Goal: Communication & Community: Answer question/provide support

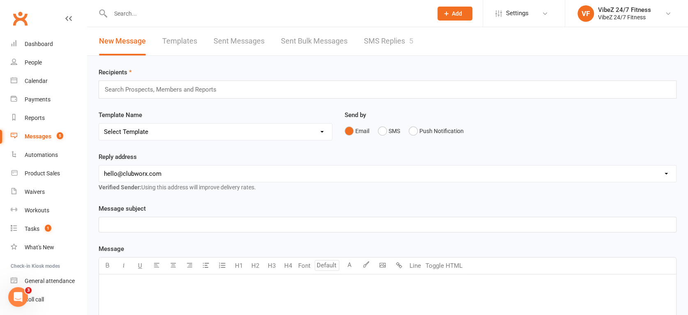
click at [375, 41] on link "SMS Replies 5" at bounding box center [388, 41] width 49 height 28
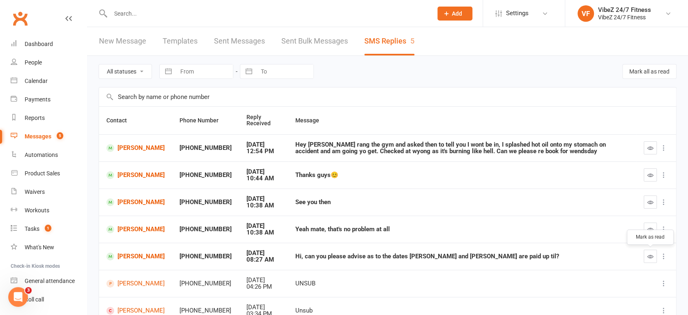
click at [650, 256] on icon "button" at bounding box center [651, 257] width 6 height 6
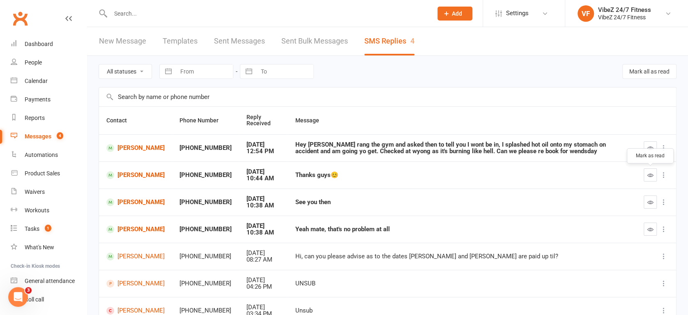
click at [656, 171] on button "button" at bounding box center [650, 175] width 13 height 13
click at [132, 199] on link "[PERSON_NAME]" at bounding box center [135, 203] width 58 height 8
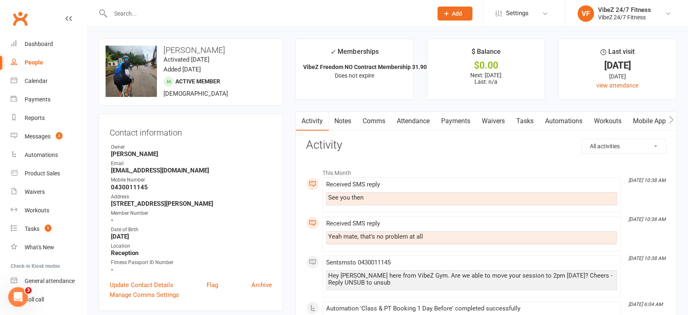
click at [146, 11] on input "text" at bounding box center [267, 14] width 319 height 12
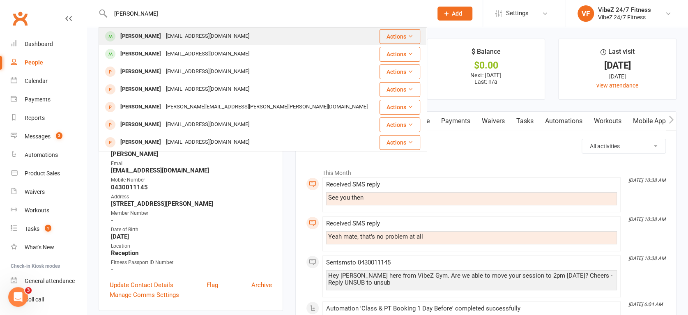
type input "[PERSON_NAME]"
click at [151, 35] on div "[PERSON_NAME]" at bounding box center [141, 36] width 46 height 12
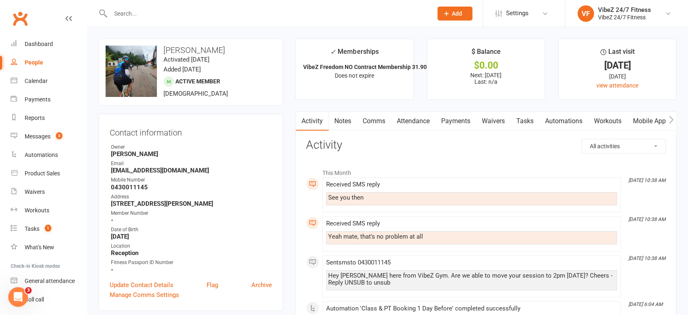
click at [153, 22] on div at bounding box center [263, 13] width 328 height 27
click at [153, 14] on input "text" at bounding box center [267, 14] width 319 height 12
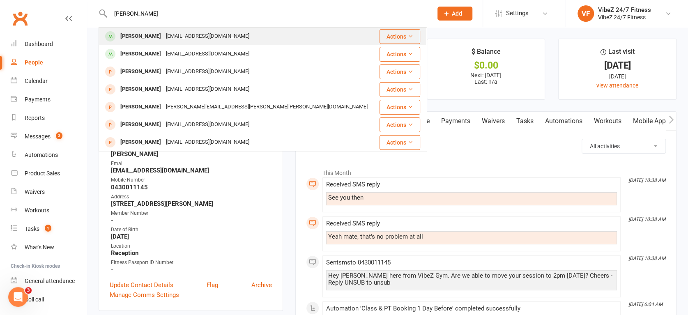
type input "[PERSON_NAME]"
click at [154, 39] on div "[PERSON_NAME]" at bounding box center [141, 36] width 46 height 12
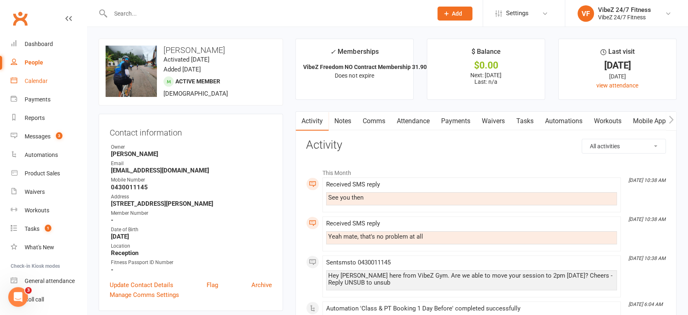
click at [44, 81] on div "Calendar" at bounding box center [36, 81] width 23 height 7
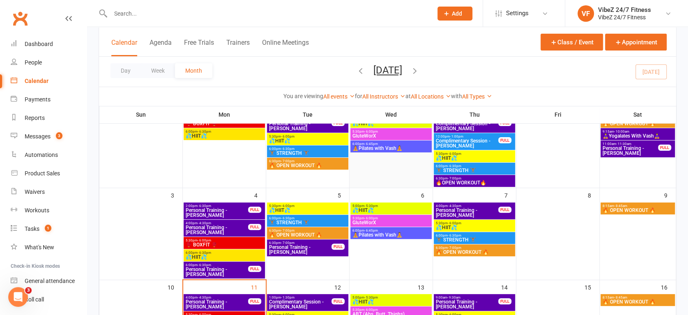
scroll to position [228, 0]
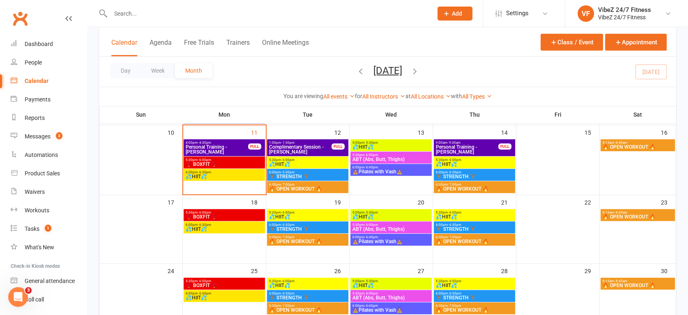
click at [321, 145] on span "Complimentary Session - Adrian Clarke" at bounding box center [300, 150] width 63 height 10
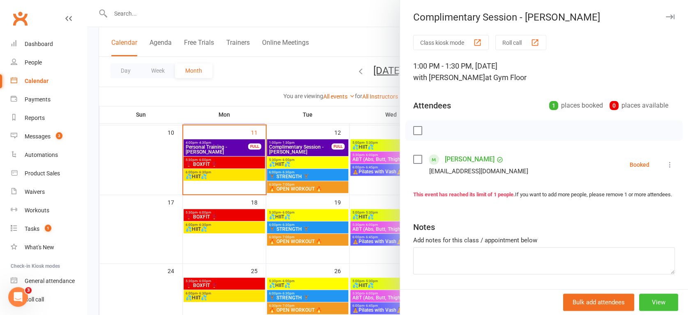
click at [643, 302] on button "View" at bounding box center [658, 302] width 39 height 17
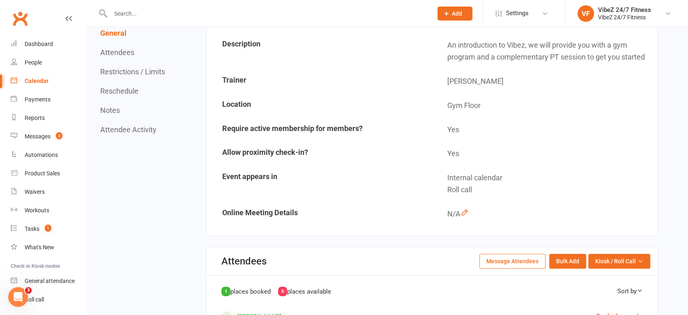
click at [134, 88] on button "Reschedule" at bounding box center [119, 91] width 38 height 9
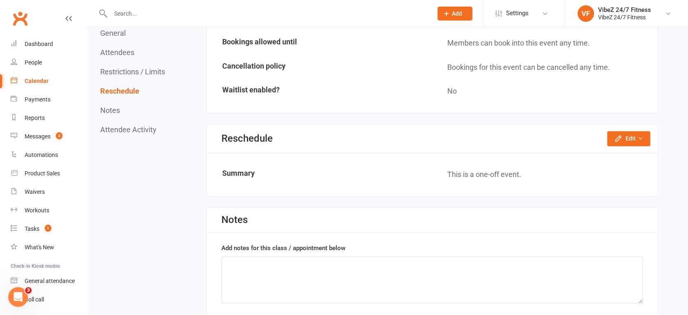
scroll to position [587, 0]
click at [630, 134] on button "Edit" at bounding box center [628, 138] width 43 height 15
click at [606, 155] on link "Reschedule this event only" at bounding box center [607, 157] width 86 height 16
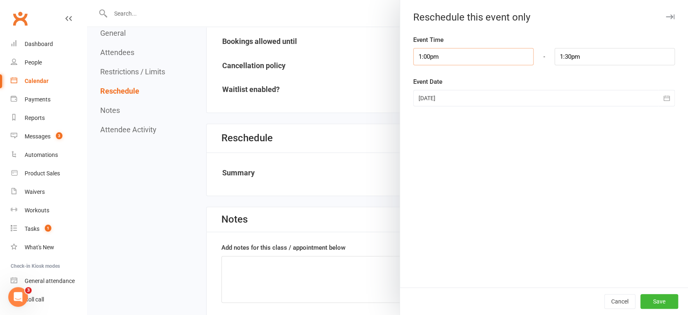
click at [501, 53] on input "1:00pm" at bounding box center [473, 56] width 120 height 17
type input "2:00pm"
type input "2:30pm"
click at [432, 113] on li "2:00pm" at bounding box center [433, 115] width 39 height 12
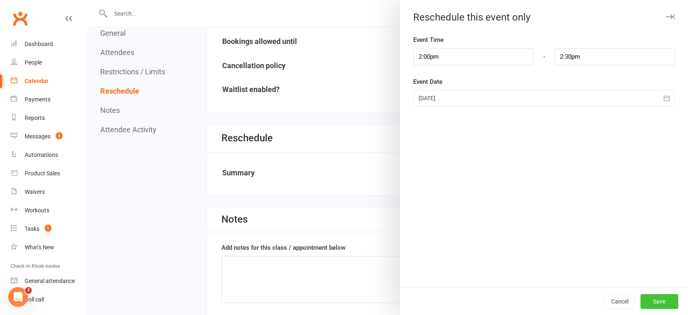
click at [656, 303] on button "Save" at bounding box center [660, 301] width 38 height 15
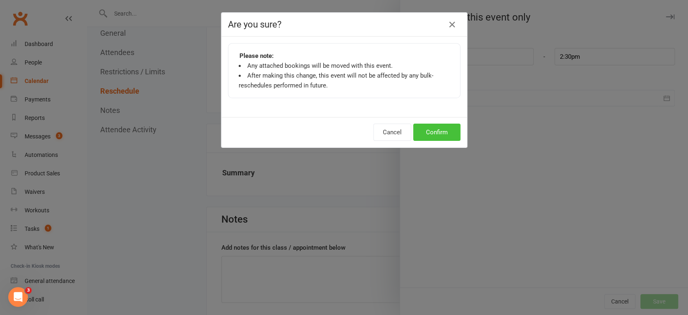
click at [424, 131] on button "Confirm" at bounding box center [436, 132] width 47 height 17
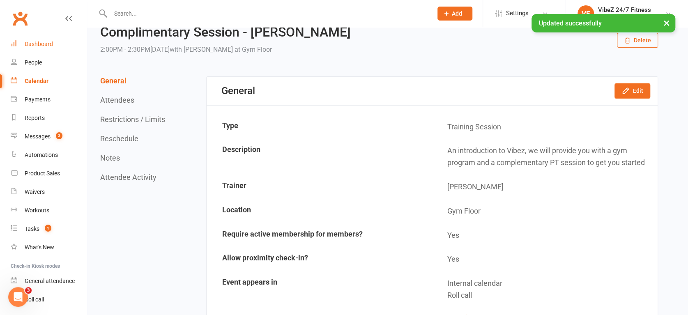
scroll to position [0, 0]
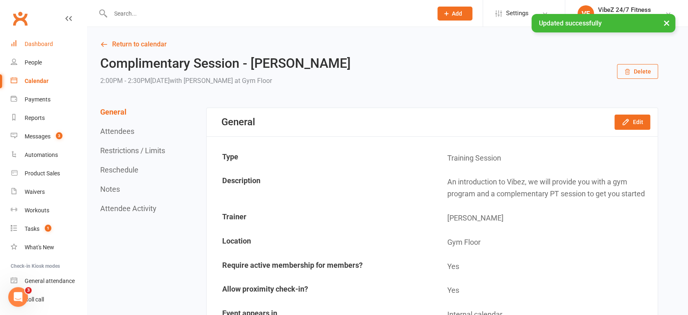
click at [41, 39] on link "Dashboard" at bounding box center [49, 44] width 76 height 18
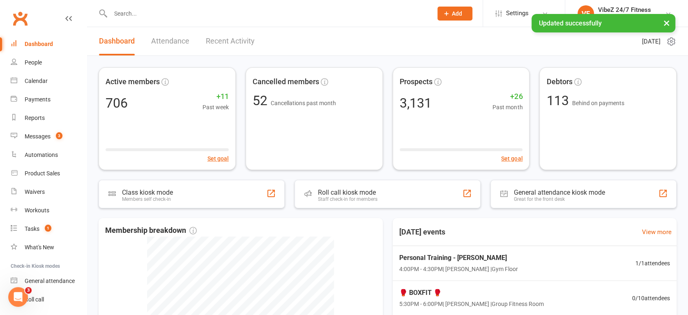
click at [161, 12] on input "text" at bounding box center [267, 14] width 319 height 12
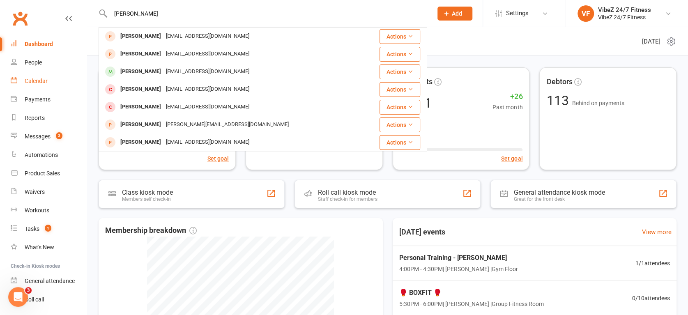
type input "ben ro"
click at [33, 81] on div "Calendar" at bounding box center [36, 81] width 23 height 7
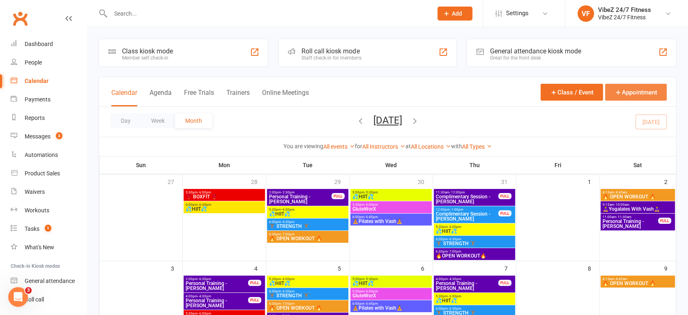
click at [644, 89] on button "Appointment" at bounding box center [636, 92] width 62 height 17
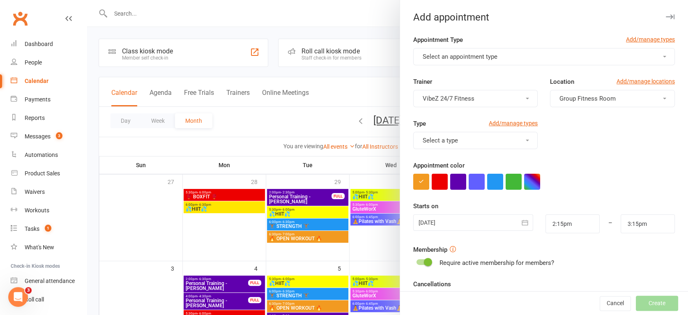
click at [529, 61] on button "Select an appointment type" at bounding box center [544, 56] width 262 height 17
click at [450, 80] on link "Personal Training" at bounding box center [454, 76] width 81 height 16
type input "2:45pm"
click at [505, 94] on button "VibeZ 24/7 Fitness" at bounding box center [475, 98] width 125 height 17
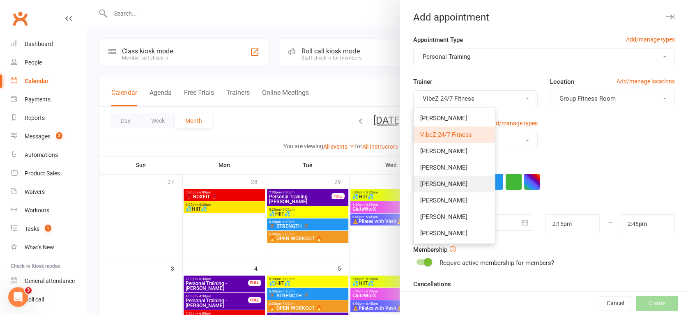
click at [432, 191] on link "Adam Swindell" at bounding box center [454, 184] width 81 height 16
click at [432, 191] on form "Appointment Type Add/manage types Personal Training Trainer VibeZ 24/7 Fitness …" at bounding box center [544, 213] width 262 height 357
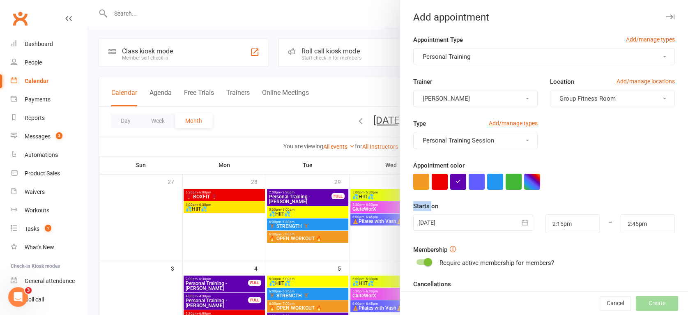
click at [474, 100] on button "Adam Swindell" at bounding box center [475, 98] width 125 height 17
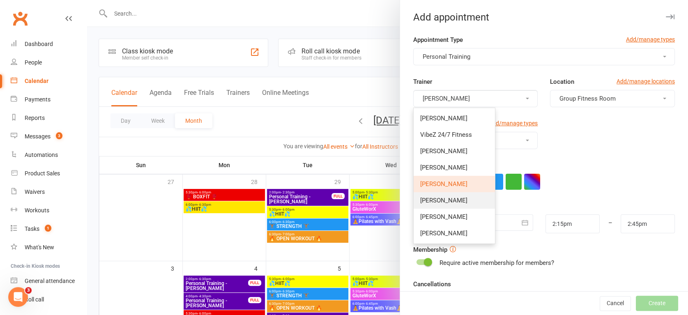
drag, startPoint x: 447, startPoint y: 200, endPoint x: 485, endPoint y: 185, distance: 40.8
click at [447, 200] on span "Sam Spicer" at bounding box center [443, 200] width 47 height 7
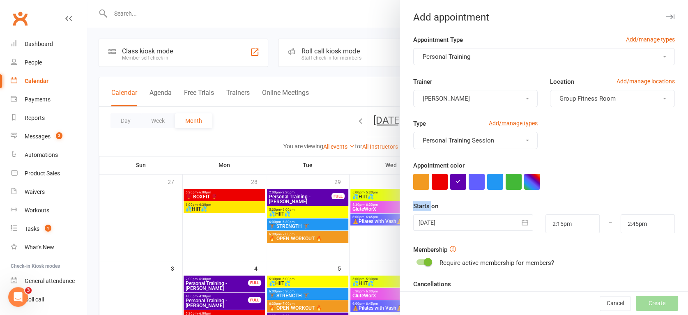
click at [625, 99] on button "Group Fitness Room" at bounding box center [612, 98] width 125 height 17
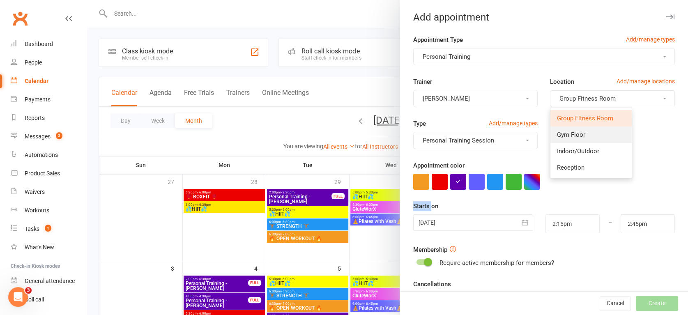
click at [585, 132] on link "Gym Floor" at bounding box center [591, 135] width 81 height 16
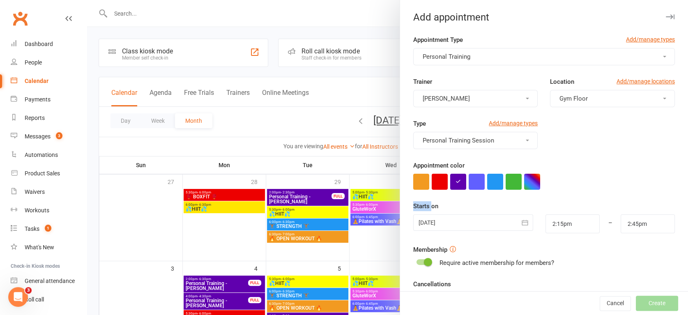
click at [454, 142] on span "Personal Training Session" at bounding box center [459, 140] width 72 height 7
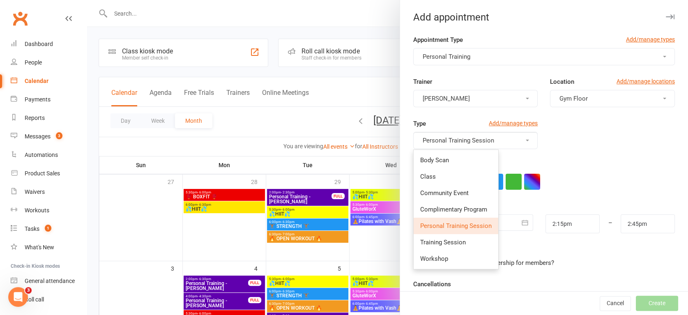
click at [454, 142] on span "Personal Training Session" at bounding box center [459, 140] width 72 height 7
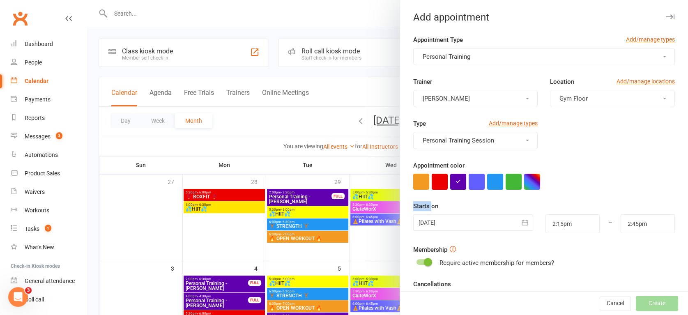
click at [521, 223] on icon "button" at bounding box center [525, 223] width 8 height 8
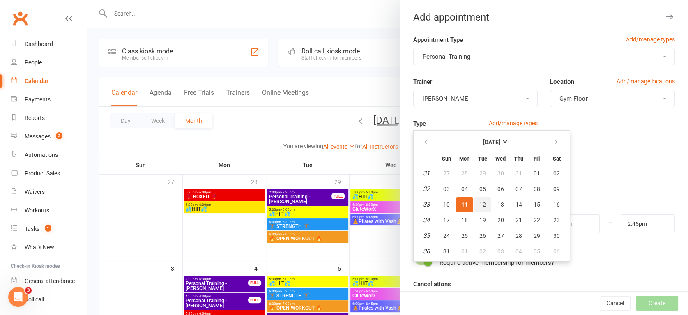
drag, startPoint x: 477, startPoint y: 203, endPoint x: 570, endPoint y: 233, distance: 98.4
click at [480, 202] on span "12" at bounding box center [483, 204] width 7 height 7
type input "12 Aug 2025"
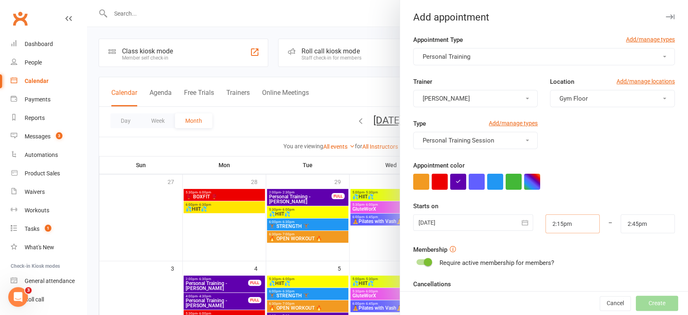
click at [568, 224] on input "2:15pm" at bounding box center [573, 224] width 54 height 19
click at [577, 240] on form "Appointment Type Add/manage types Personal Training Trainer Sam Spicer Location…" at bounding box center [544, 213] width 262 height 357
click at [572, 224] on input "2:15pm" at bounding box center [573, 224] width 54 height 19
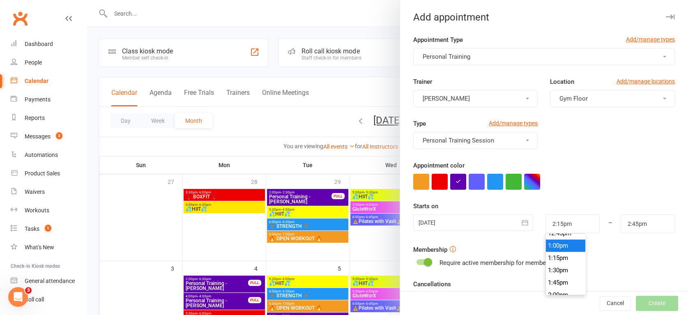
type input "1:00pm"
drag, startPoint x: 560, startPoint y: 247, endPoint x: 602, endPoint y: 235, distance: 43.2
click at [561, 247] on li "1:00pm" at bounding box center [565, 246] width 39 height 12
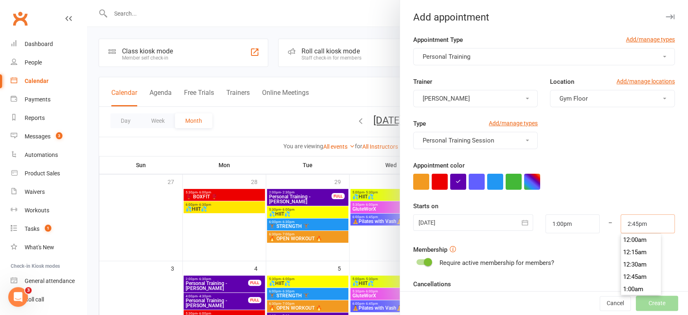
click at [638, 217] on input "2:45pm" at bounding box center [648, 224] width 54 height 19
click at [628, 277] on li "1:45pm" at bounding box center [640, 276] width 39 height 12
click at [639, 229] on input "1:45pm" at bounding box center [648, 224] width 54 height 19
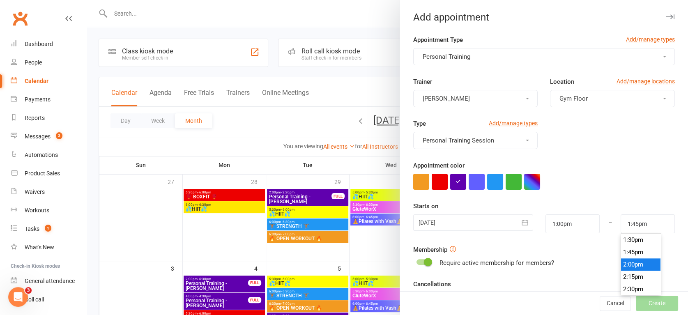
type input "2:00pm"
click at [630, 261] on li "2:00pm" at bounding box center [640, 265] width 39 height 12
click at [637, 190] on form "Appointment Type Add/manage types Personal Training Trainer Sam Spicer Location…" at bounding box center [544, 213] width 262 height 357
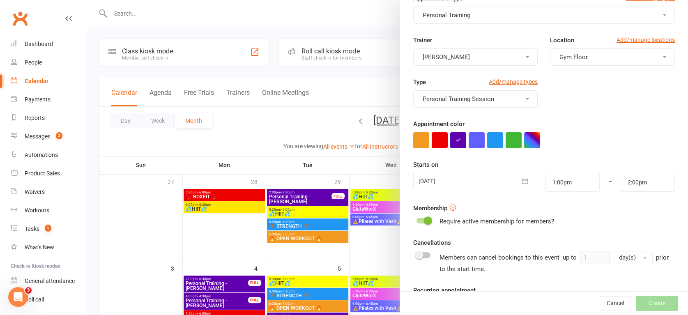
scroll to position [111, 0]
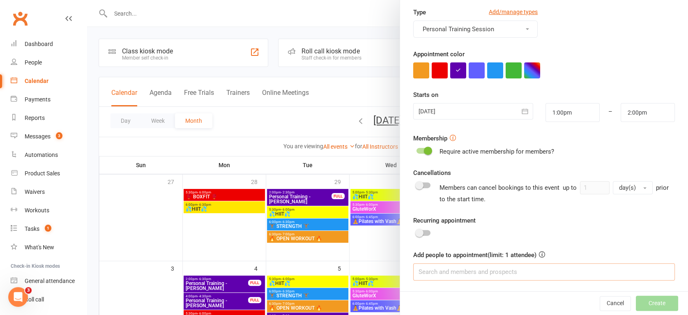
click at [464, 273] on input at bounding box center [544, 271] width 262 height 17
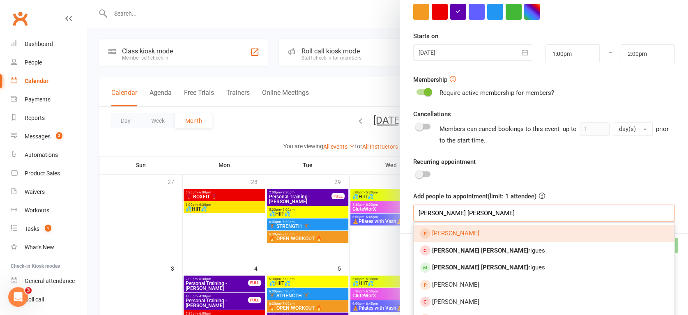
scroll to position [248, 0]
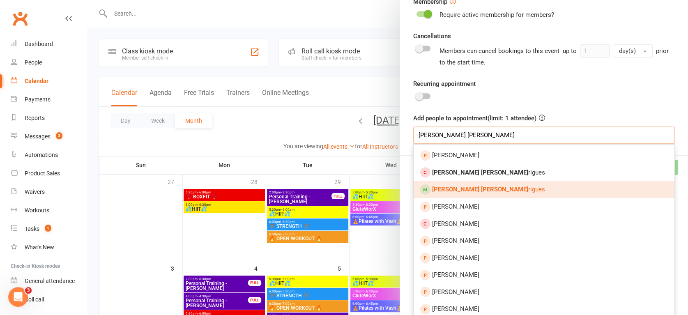
type input "ben rod"
click at [460, 188] on span "Ben Rod rigues" at bounding box center [488, 189] width 113 height 7
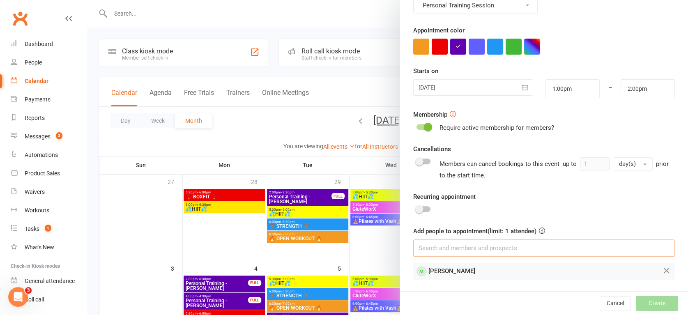
scroll to position [134, 0]
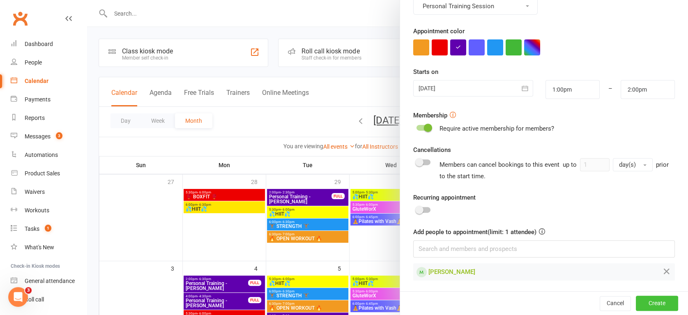
click at [647, 309] on button "Create" at bounding box center [657, 303] width 42 height 15
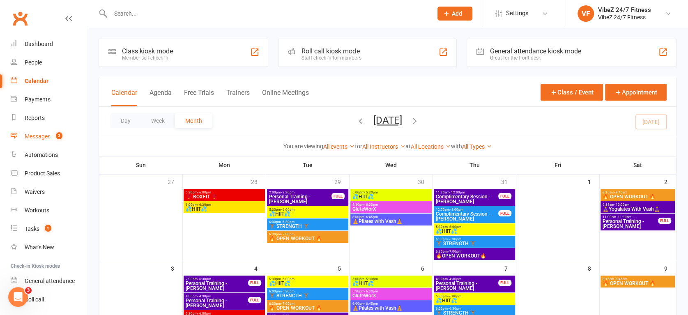
click at [42, 134] on div "Messages" at bounding box center [38, 136] width 26 height 7
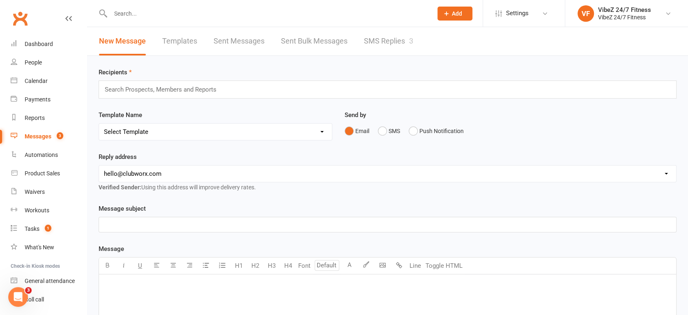
click at [140, 13] on input "text" at bounding box center [267, 14] width 319 height 12
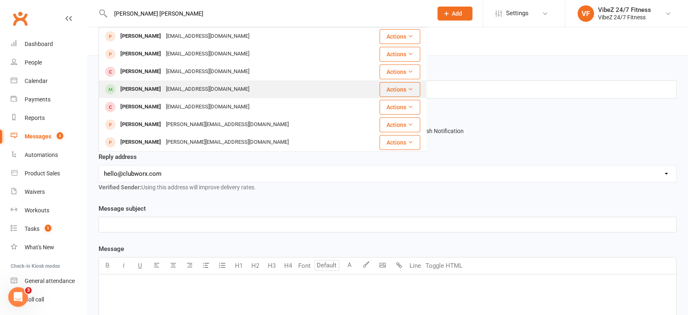
type input "ben rod"
click at [149, 89] on div "Ben Rodrigues" at bounding box center [141, 89] width 46 height 12
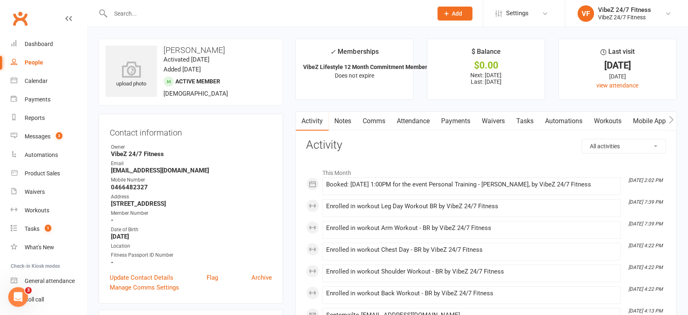
drag, startPoint x: 670, startPoint y: 117, endPoint x: 632, endPoint y: 121, distance: 38.5
click at [671, 117] on icon "button" at bounding box center [671, 119] width 5 height 9
click at [559, 121] on link "Workouts" at bounding box center [546, 121] width 39 height 19
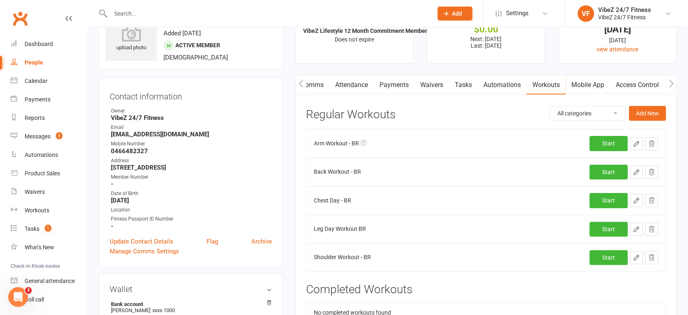
scroll to position [91, 0]
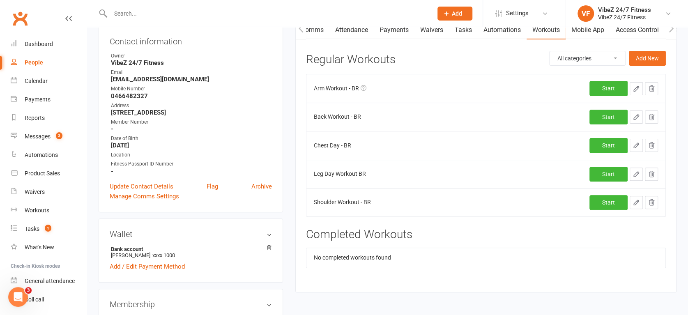
click at [636, 145] on icon "button" at bounding box center [636, 145] width 7 height 7
select select "Kilograms"
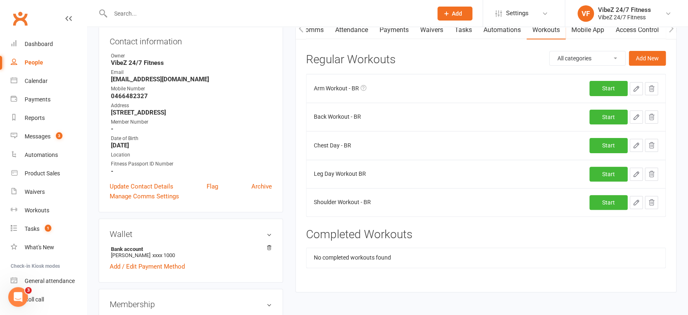
select select "Kilograms"
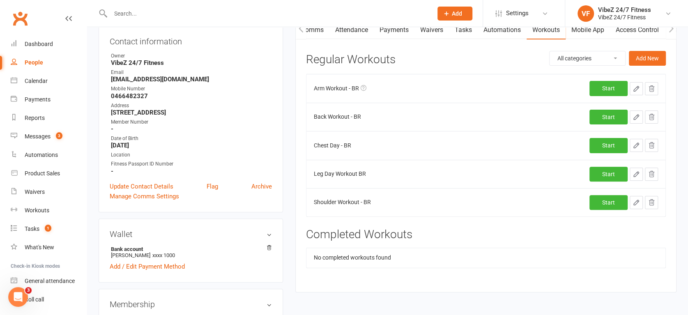
select select "Kilograms"
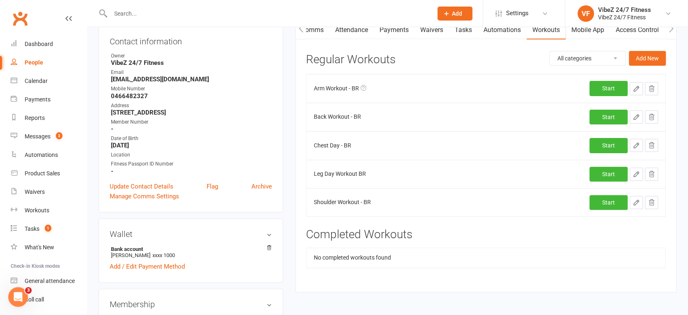
select select "Kilograms"
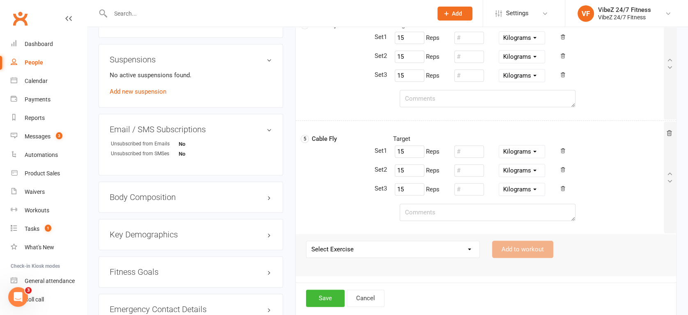
scroll to position [457, 0]
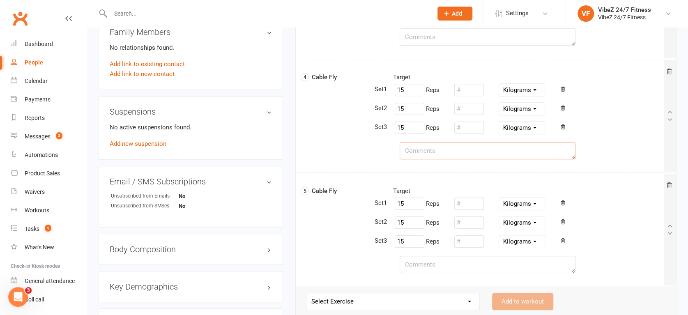
click at [424, 152] on textarea at bounding box center [488, 150] width 176 height 17
type textarea "U"
type textarea "C"
type textarea "M"
type textarea "C"
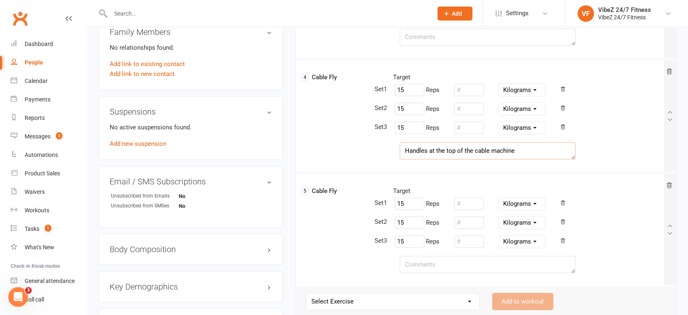
drag, startPoint x: 519, startPoint y: 152, endPoint x: 304, endPoint y: 167, distance: 215.4
click at [304, 167] on div "4 Cable Fly Target 15 Reps Pounds Grams Kilograms 15 Reps Pounds Grams Kilogram…" at bounding box center [486, 116] width 381 height 114
type textarea "Handles at the top of the cable machine"
click at [426, 266] on textarea at bounding box center [488, 264] width 176 height 17
paste textarea "Handles at the top of the cable machine"
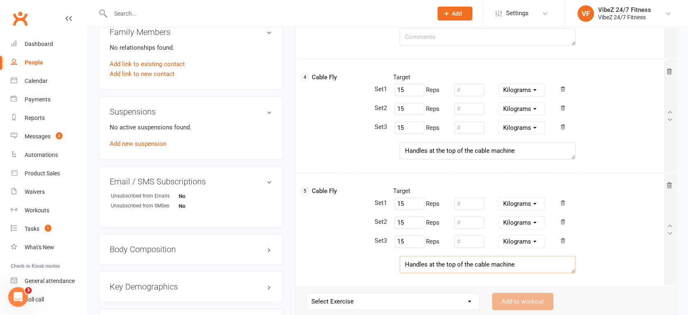
drag, startPoint x: 524, startPoint y: 257, endPoint x: 441, endPoint y: 271, distance: 84.1
click at [441, 271] on textarea "Handles at the top of the cable machine" at bounding box center [488, 264] width 176 height 17
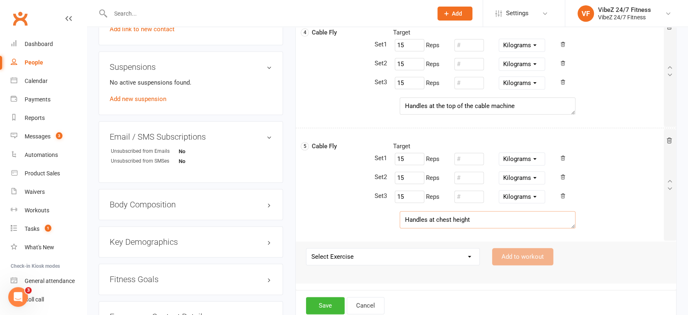
scroll to position [548, 0]
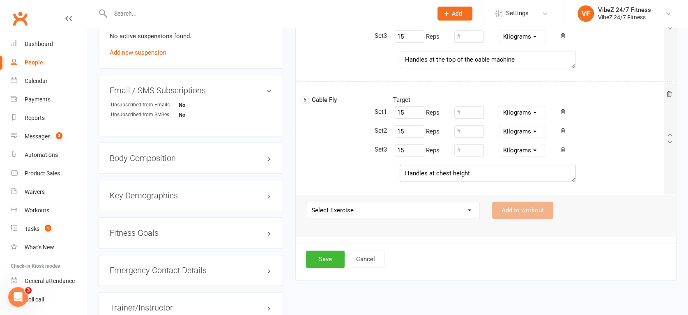
drag, startPoint x: 477, startPoint y: 159, endPoint x: 480, endPoint y: 169, distance: 10.7
click at [478, 160] on div "Target 15 Reps Pounds Grams Kilograms 15 Reps Pounds Grams Kilograms 15 Reps Po…" at bounding box center [518, 130] width 303 height 70
type textarea "Handles at chest height"
click at [319, 257] on button "Save" at bounding box center [325, 259] width 39 height 17
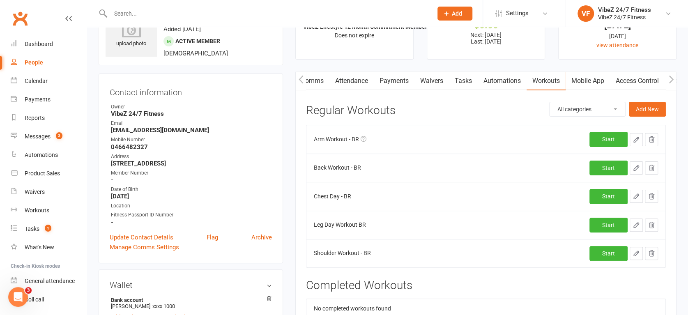
scroll to position [0, 0]
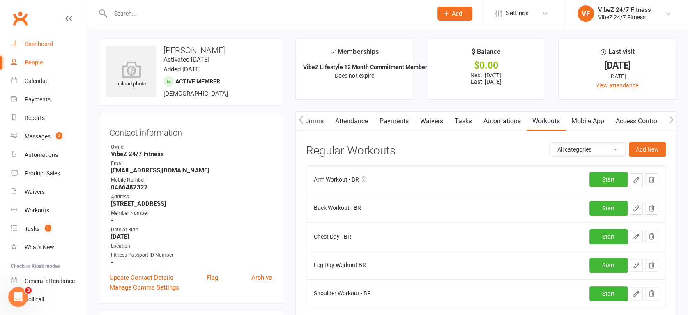
click at [32, 36] on link "Dashboard" at bounding box center [49, 44] width 76 height 18
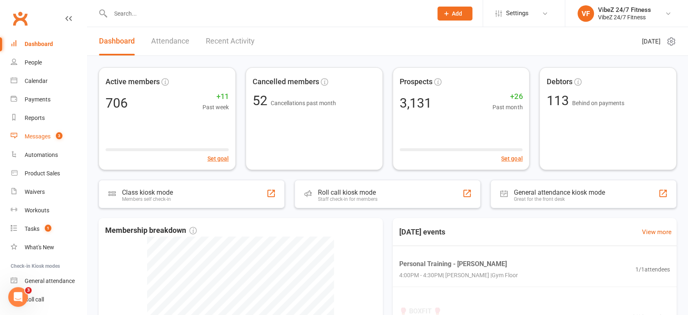
click at [48, 136] on div "Messages" at bounding box center [38, 136] width 26 height 7
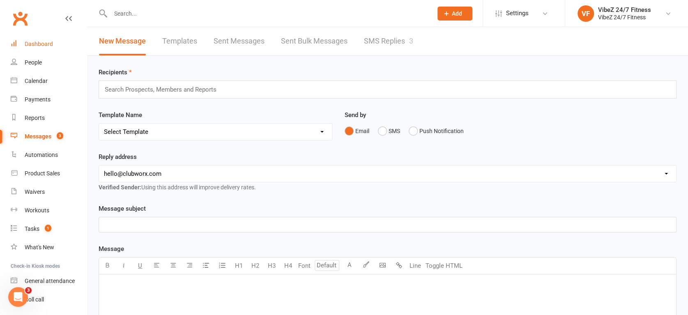
click at [37, 43] on div "Dashboard" at bounding box center [39, 44] width 28 height 7
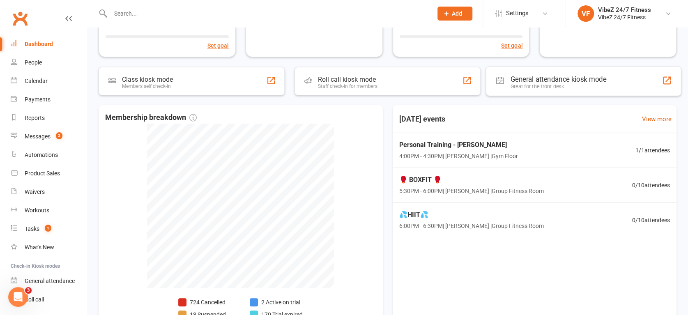
scroll to position [182, 0]
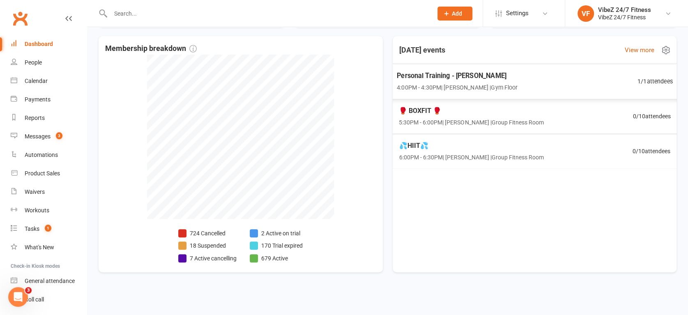
click at [599, 74] on div "Personal Training - Lauren Curwen 4:00PM - 4:30PM | Sam Spicer | Gym Floor 1 / …" at bounding box center [535, 82] width 296 height 36
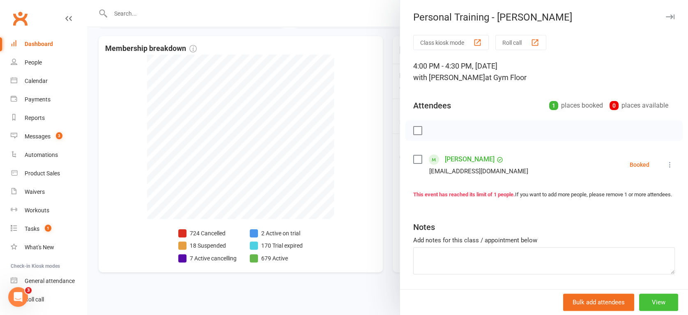
click at [647, 301] on button "View" at bounding box center [658, 302] width 39 height 17
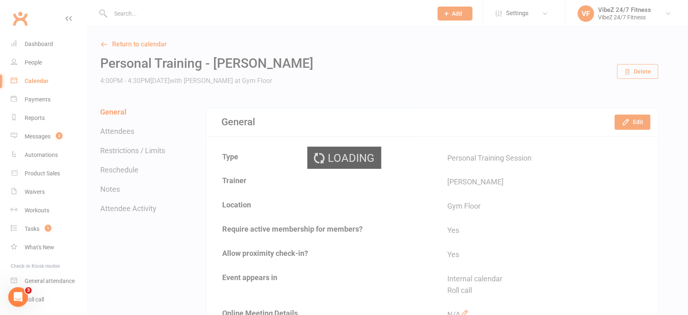
click at [636, 70] on div "Loading" at bounding box center [344, 157] width 688 height 315
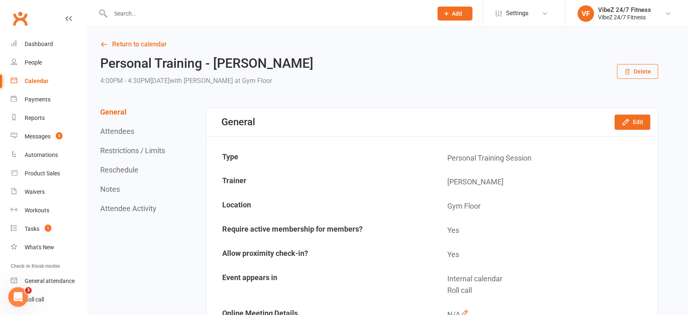
click at [636, 74] on button "Delete" at bounding box center [637, 71] width 41 height 15
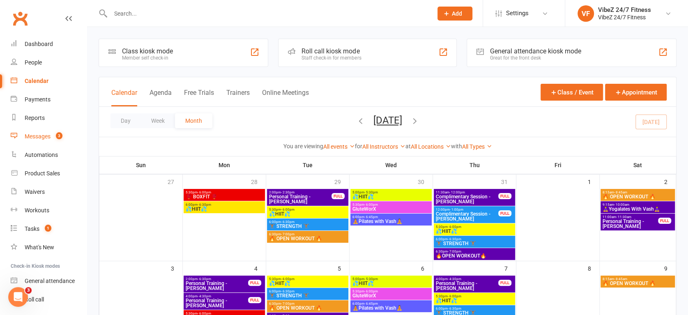
click at [49, 134] on div "Messages" at bounding box center [38, 136] width 26 height 7
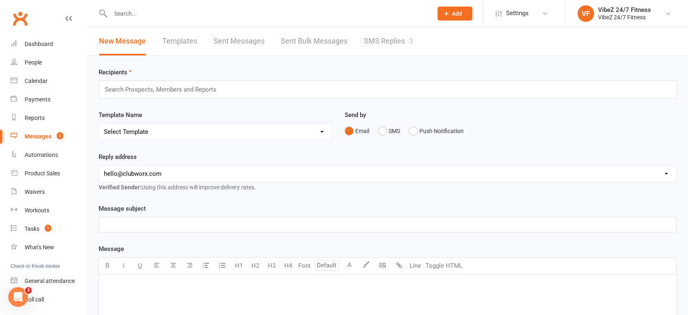
click at [397, 40] on link "SMS Replies 3" at bounding box center [388, 41] width 49 height 28
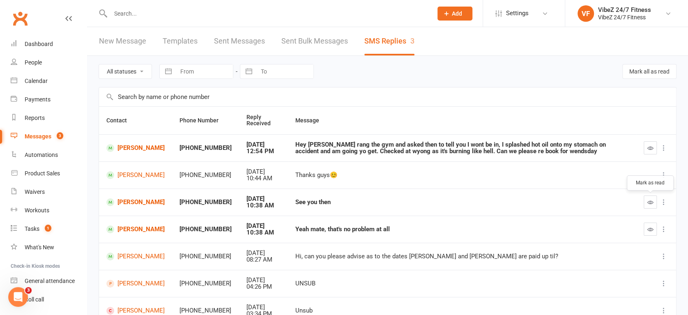
click at [649, 205] on icon "button" at bounding box center [651, 202] width 6 height 6
click at [651, 231] on icon "button" at bounding box center [651, 229] width 6 height 6
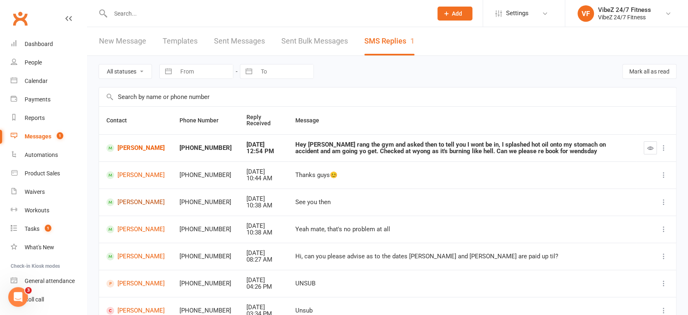
click at [147, 203] on link "[PERSON_NAME]" at bounding box center [135, 203] width 58 height 8
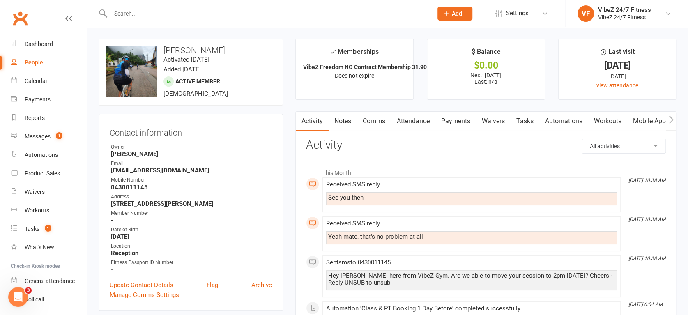
click at [380, 123] on link "Comms" at bounding box center [374, 121] width 34 height 19
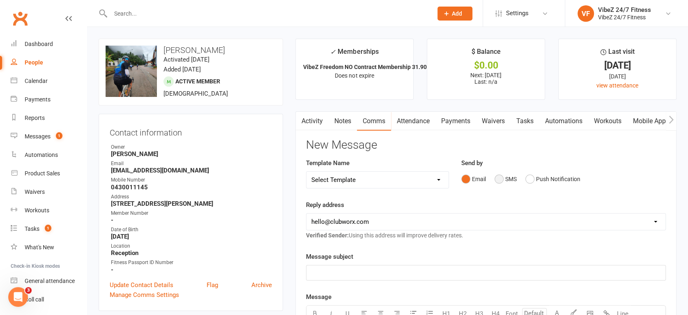
drag, startPoint x: 501, startPoint y: 175, endPoint x: 485, endPoint y: 199, distance: 29.4
click at [501, 175] on button "SMS" at bounding box center [506, 179] width 22 height 16
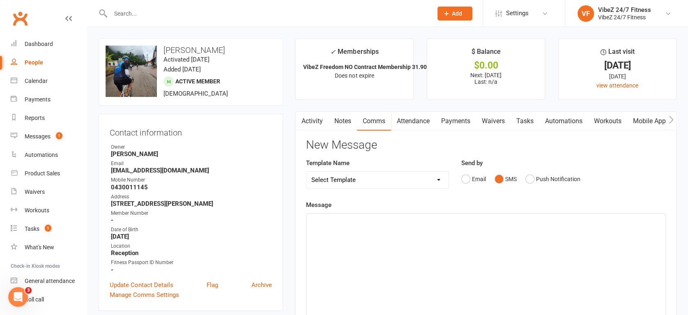
drag, startPoint x: 397, startPoint y: 277, endPoint x: 405, endPoint y: 267, distance: 13.1
click at [399, 273] on div "﻿" at bounding box center [486, 275] width 359 height 123
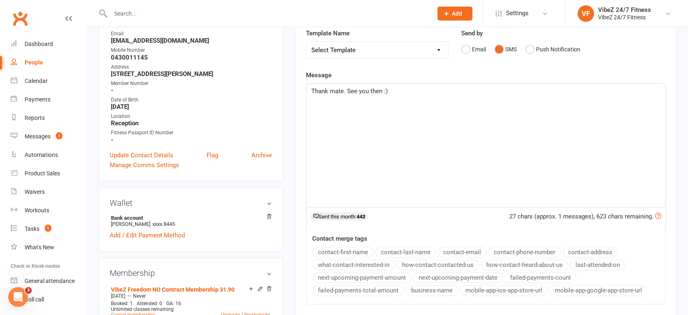
scroll to position [182, 0]
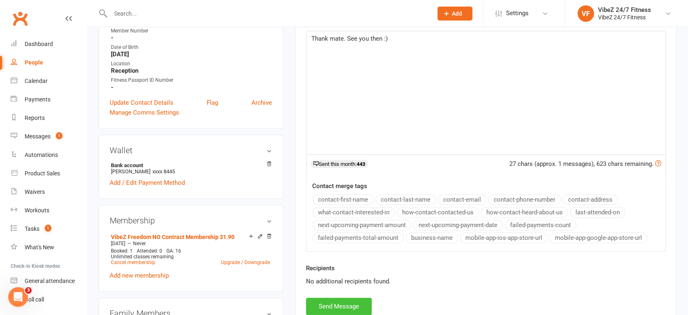
click at [345, 305] on button "Send Message" at bounding box center [339, 306] width 66 height 17
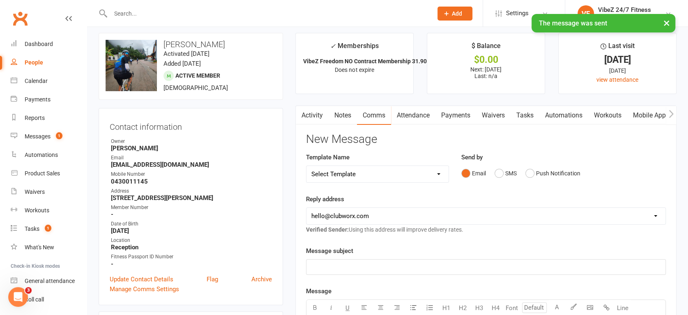
scroll to position [0, 0]
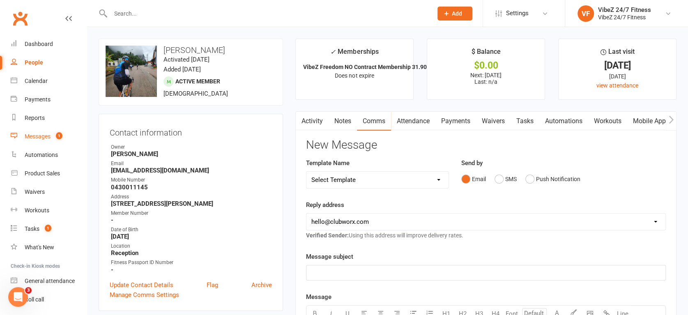
click at [46, 137] on div "Messages" at bounding box center [38, 136] width 26 height 7
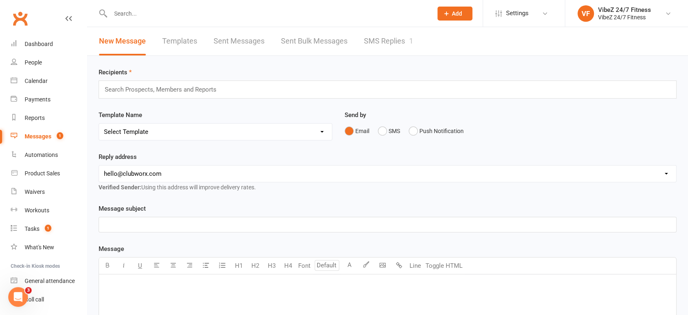
click at [403, 33] on link "SMS Replies 1" at bounding box center [388, 41] width 49 height 28
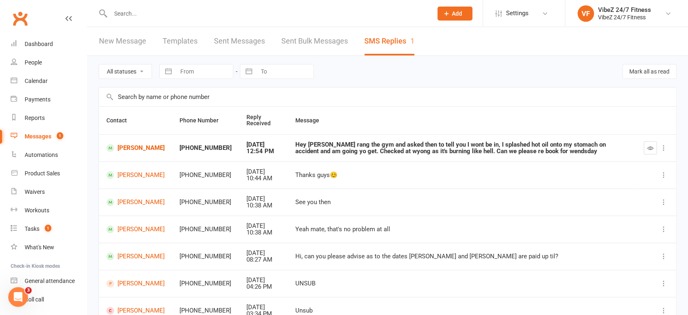
click at [651, 147] on icon "button" at bounding box center [651, 148] width 6 height 6
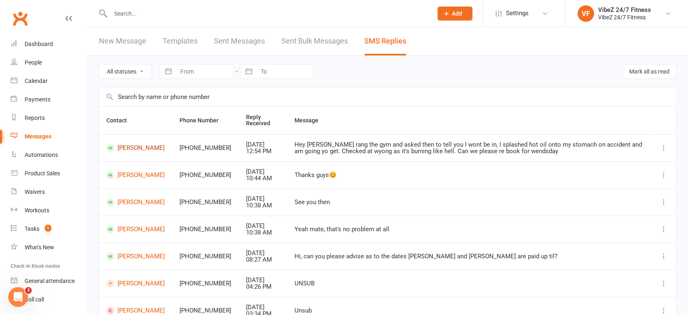
click at [125, 146] on link "[PERSON_NAME]" at bounding box center [135, 148] width 58 height 8
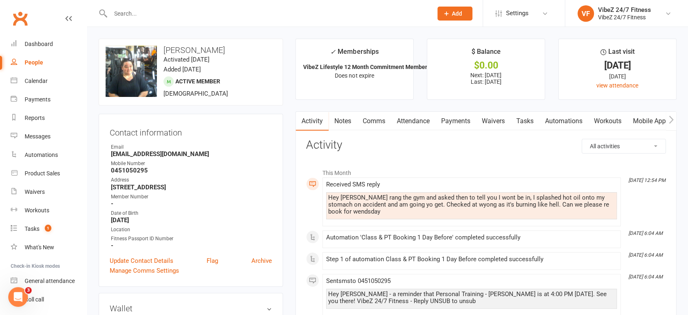
click at [375, 118] on link "Comms" at bounding box center [374, 121] width 34 height 19
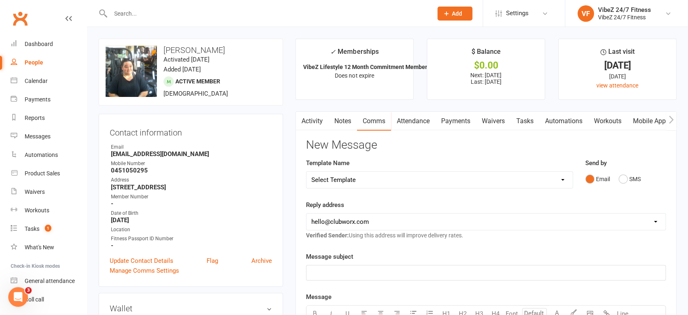
click at [648, 180] on div "Email SMS" at bounding box center [626, 179] width 81 height 16
click at [635, 180] on button "SMS" at bounding box center [630, 179] width 22 height 16
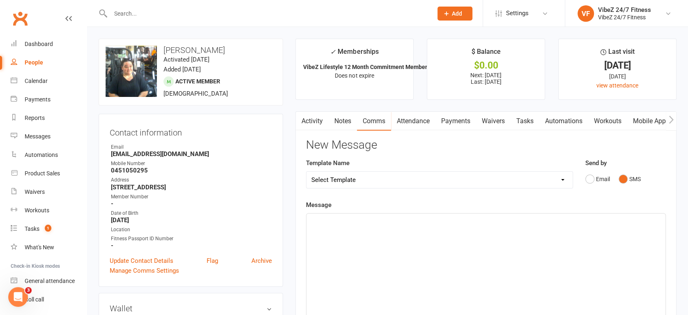
click at [439, 239] on div "﻿" at bounding box center [486, 275] width 359 height 123
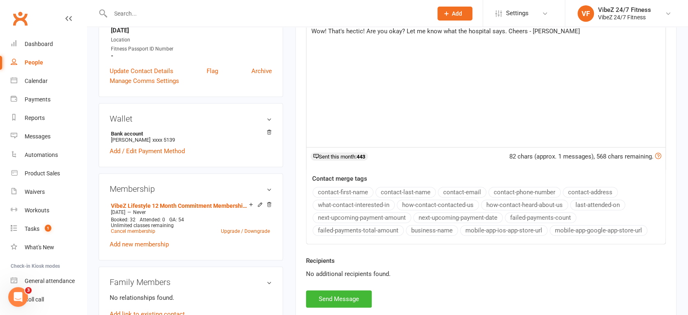
scroll to position [228, 0]
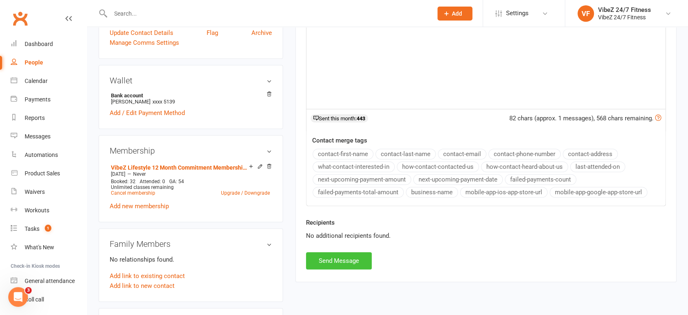
click at [323, 265] on button "Send Message" at bounding box center [339, 260] width 66 height 17
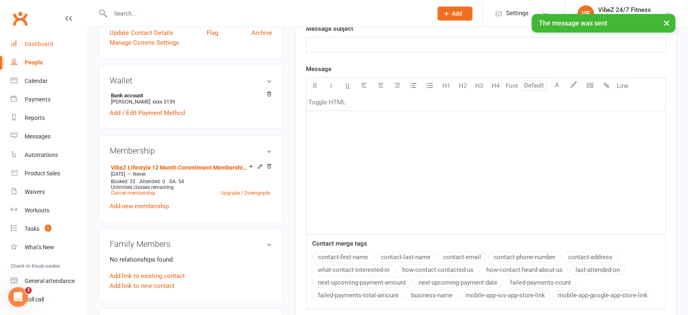
click at [56, 46] on link "Dashboard" at bounding box center [49, 44] width 76 height 18
